Goal: Task Accomplishment & Management: Complete application form

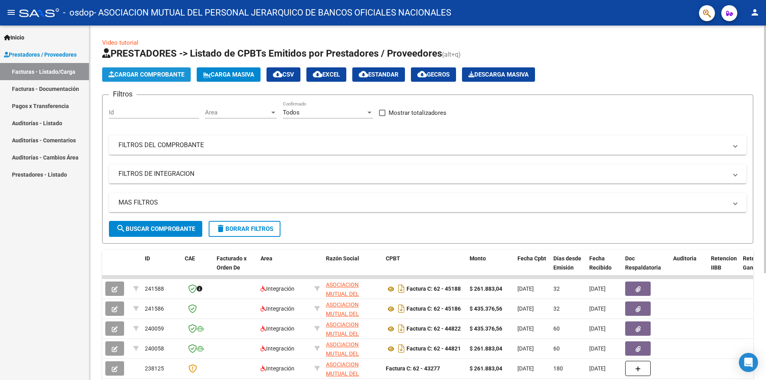
click at [158, 75] on span "Cargar Comprobante" at bounding box center [146, 74] width 76 height 7
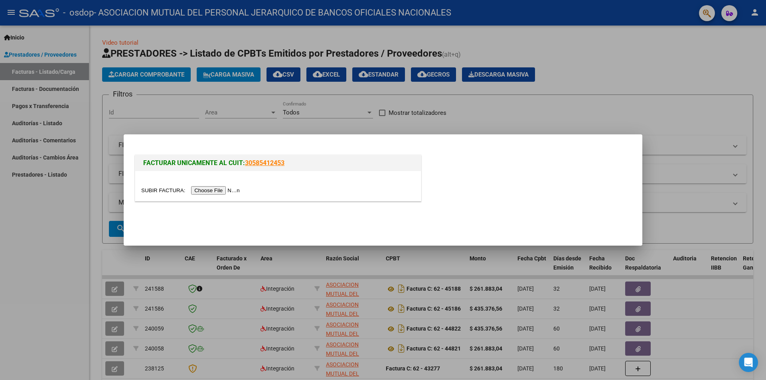
click at [225, 192] on input "file" at bounding box center [191, 190] width 101 height 8
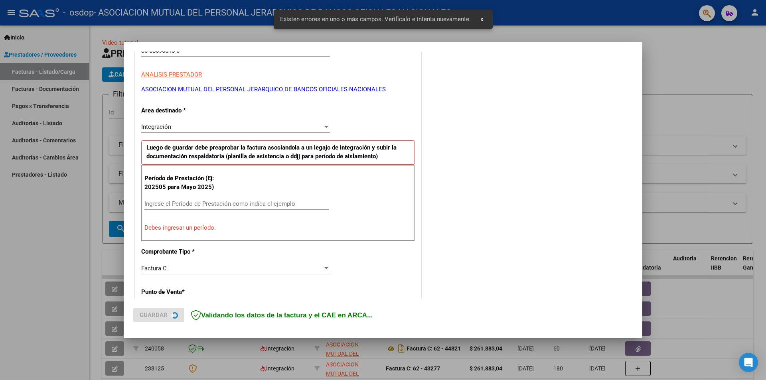
scroll to position [139, 0]
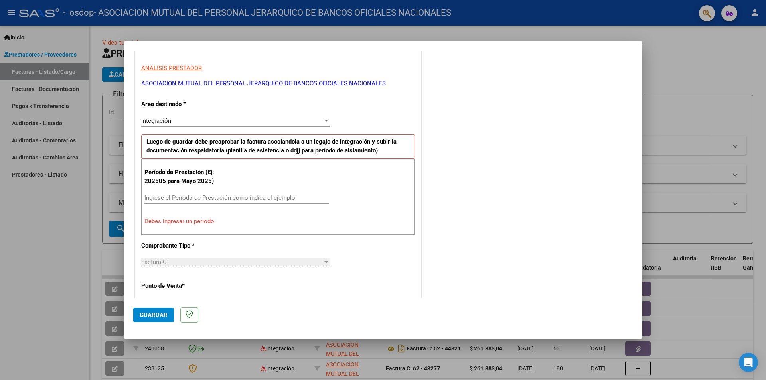
click at [276, 197] on input "Ingrese el Período de Prestación como indica el ejemplo" at bounding box center [236, 197] width 184 height 7
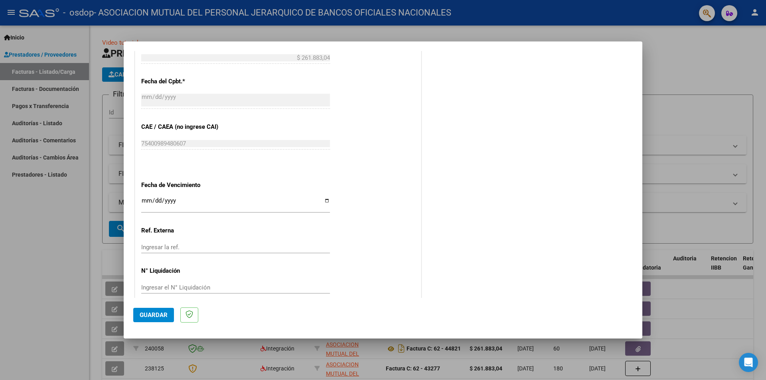
scroll to position [455, 0]
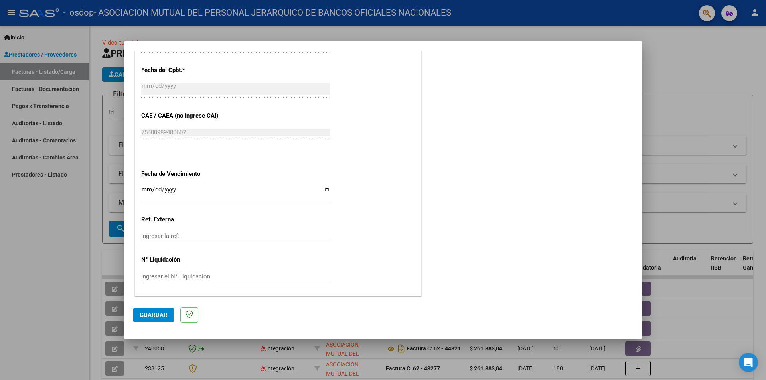
type input "202509"
click at [188, 187] on input "Ingresar la fecha" at bounding box center [235, 192] width 189 height 13
type input "[DATE]"
click at [149, 315] on span "Guardar" at bounding box center [154, 314] width 28 height 7
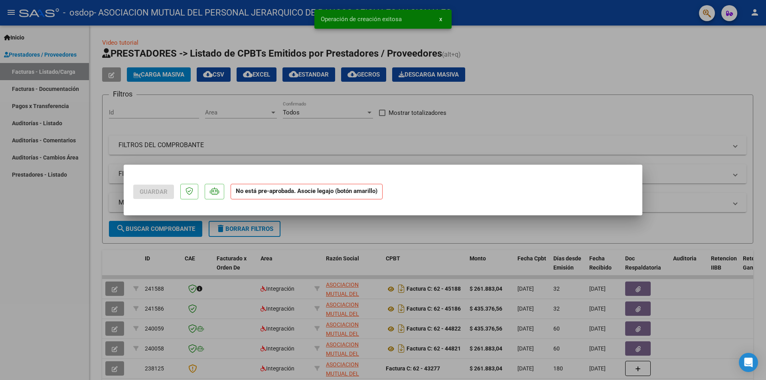
scroll to position [0, 0]
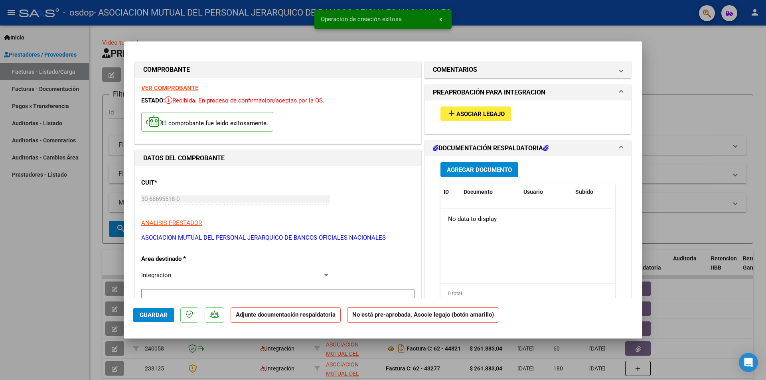
click at [494, 112] on span "Asociar Legajo" at bounding box center [480, 113] width 48 height 7
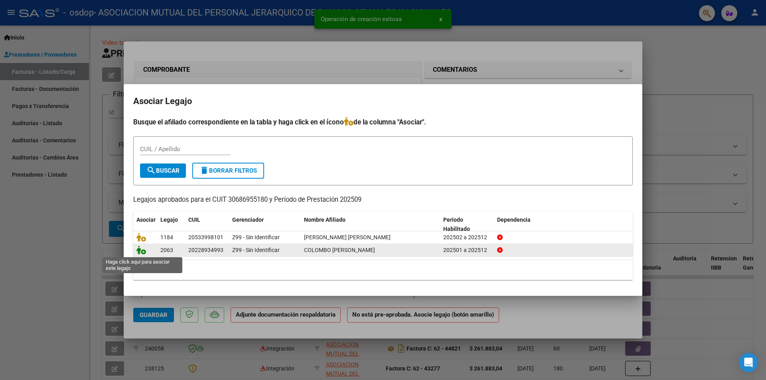
click at [142, 254] on icon at bounding box center [141, 250] width 10 height 9
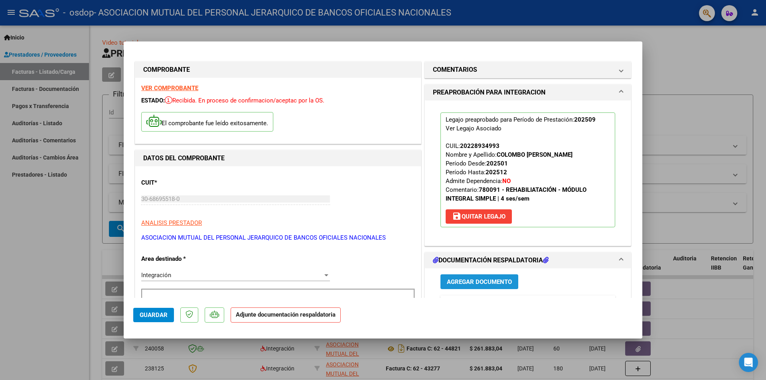
click at [496, 282] on span "Agregar Documento" at bounding box center [479, 281] width 65 height 7
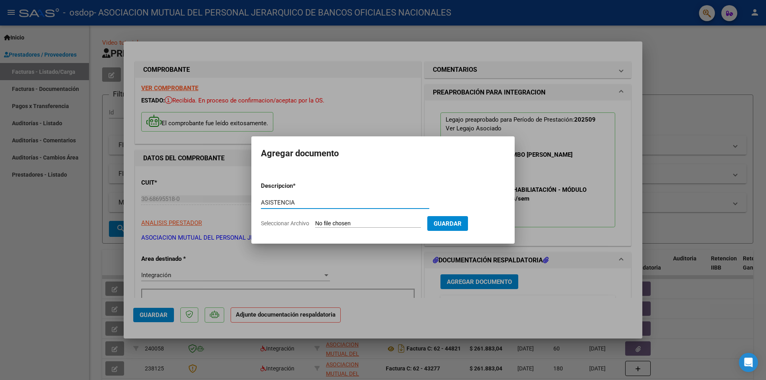
type input "ASISTENCIA"
click at [359, 220] on input "Seleccionar Archivo" at bounding box center [368, 224] width 106 height 8
type input "C:\fakepath\ASISTENCIA.pdf"
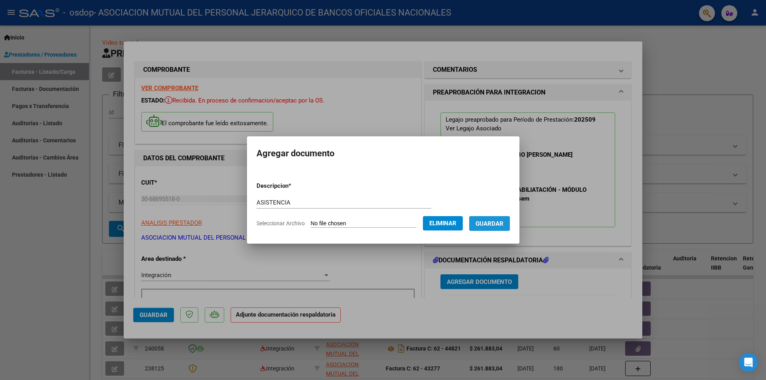
click at [495, 224] on span "Guardar" at bounding box center [489, 223] width 28 height 7
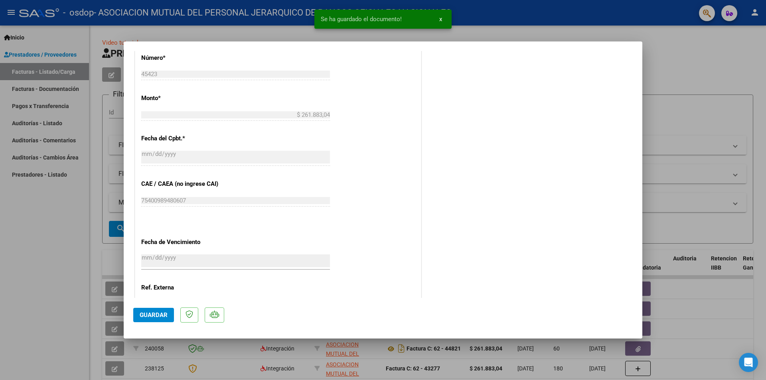
scroll to position [467, 0]
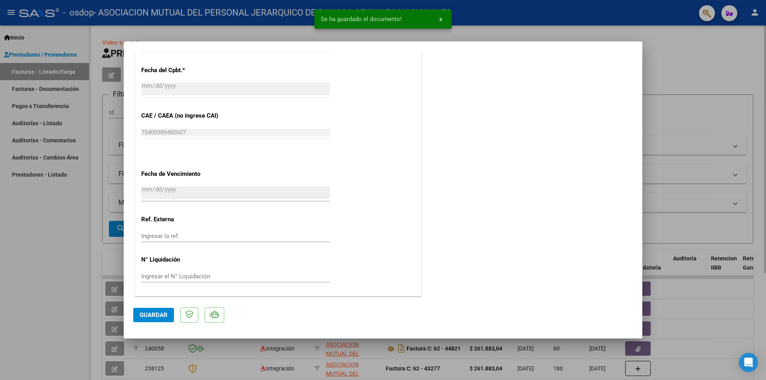
click at [659, 68] on div at bounding box center [383, 190] width 766 height 380
type input "$ 0,00"
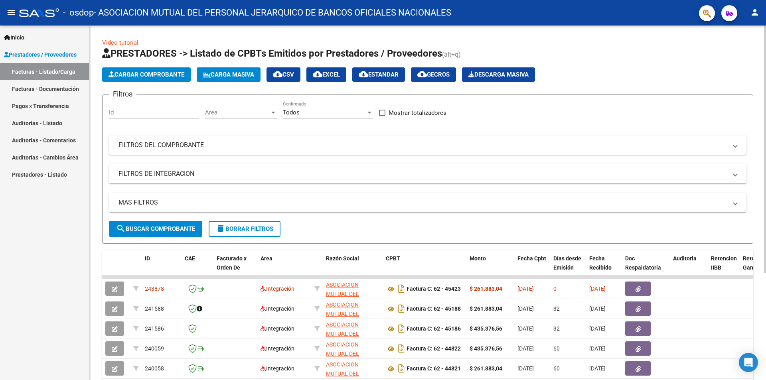
drag, startPoint x: 583, startPoint y: 149, endPoint x: 573, endPoint y: 159, distance: 14.4
click at [583, 149] on mat-panel-title "FILTROS DEL COMPROBANTE" at bounding box center [422, 145] width 609 height 9
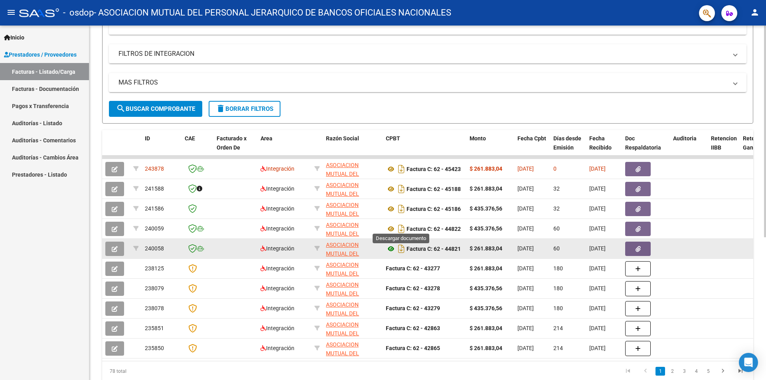
scroll to position [239, 0]
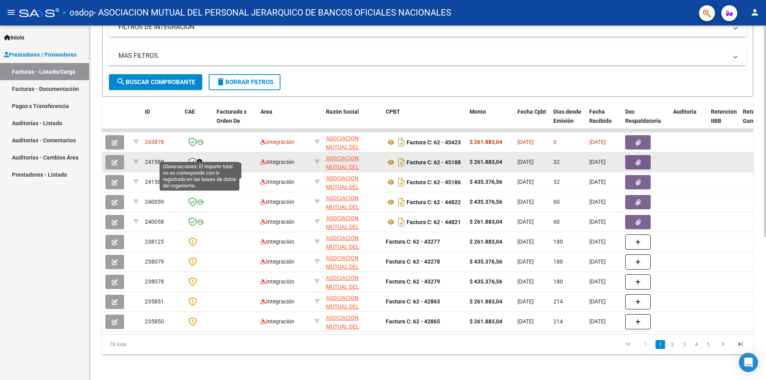
click at [201, 159] on icon at bounding box center [200, 162] width 6 height 6
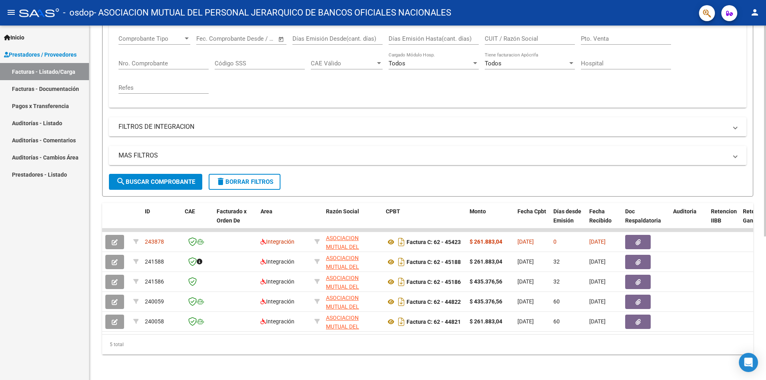
scroll to position [140, 0]
